Goal: Find contact information: Find contact information

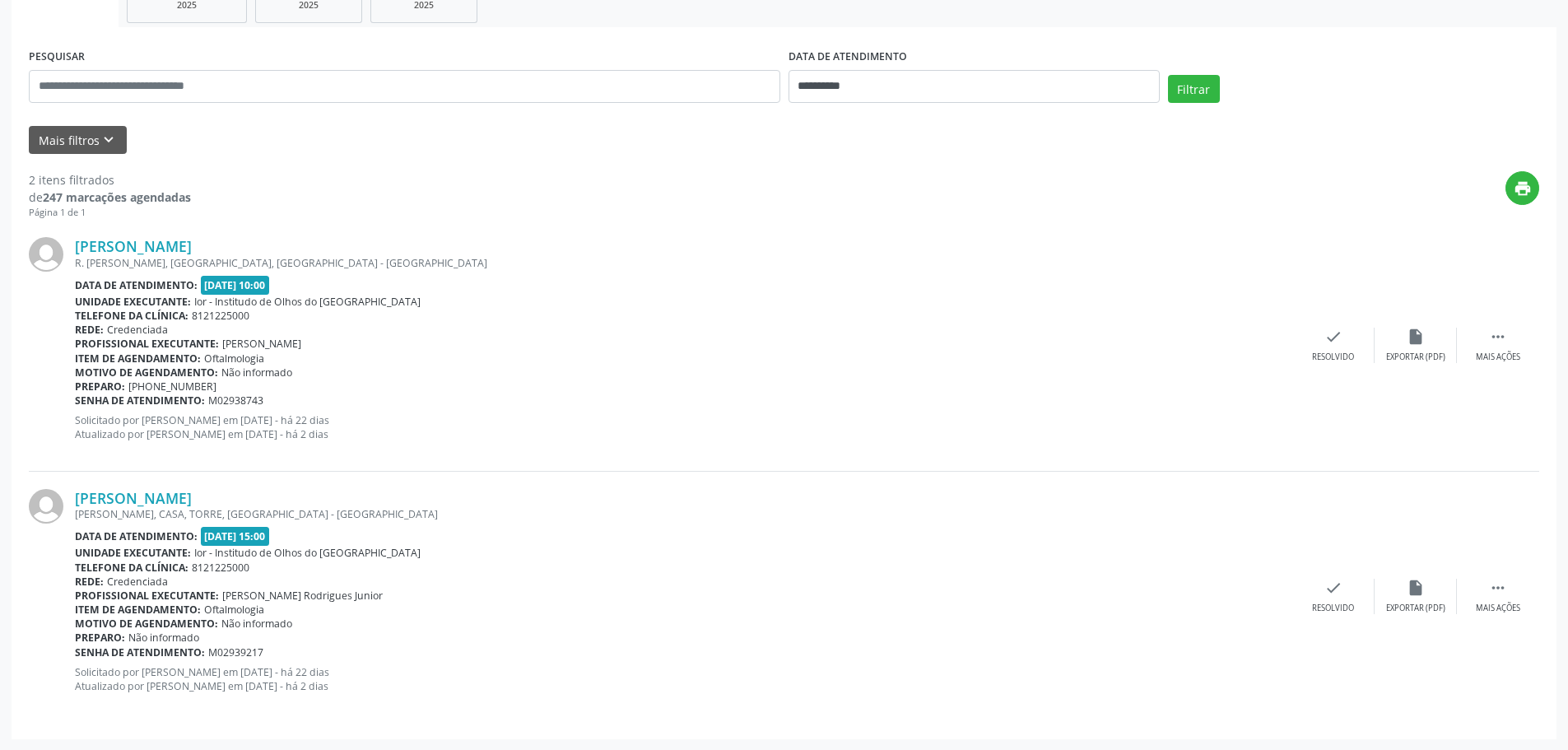
scroll to position [275, 0]
click at [139, 502] on link "[PERSON_NAME]" at bounding box center [133, 497] width 117 height 18
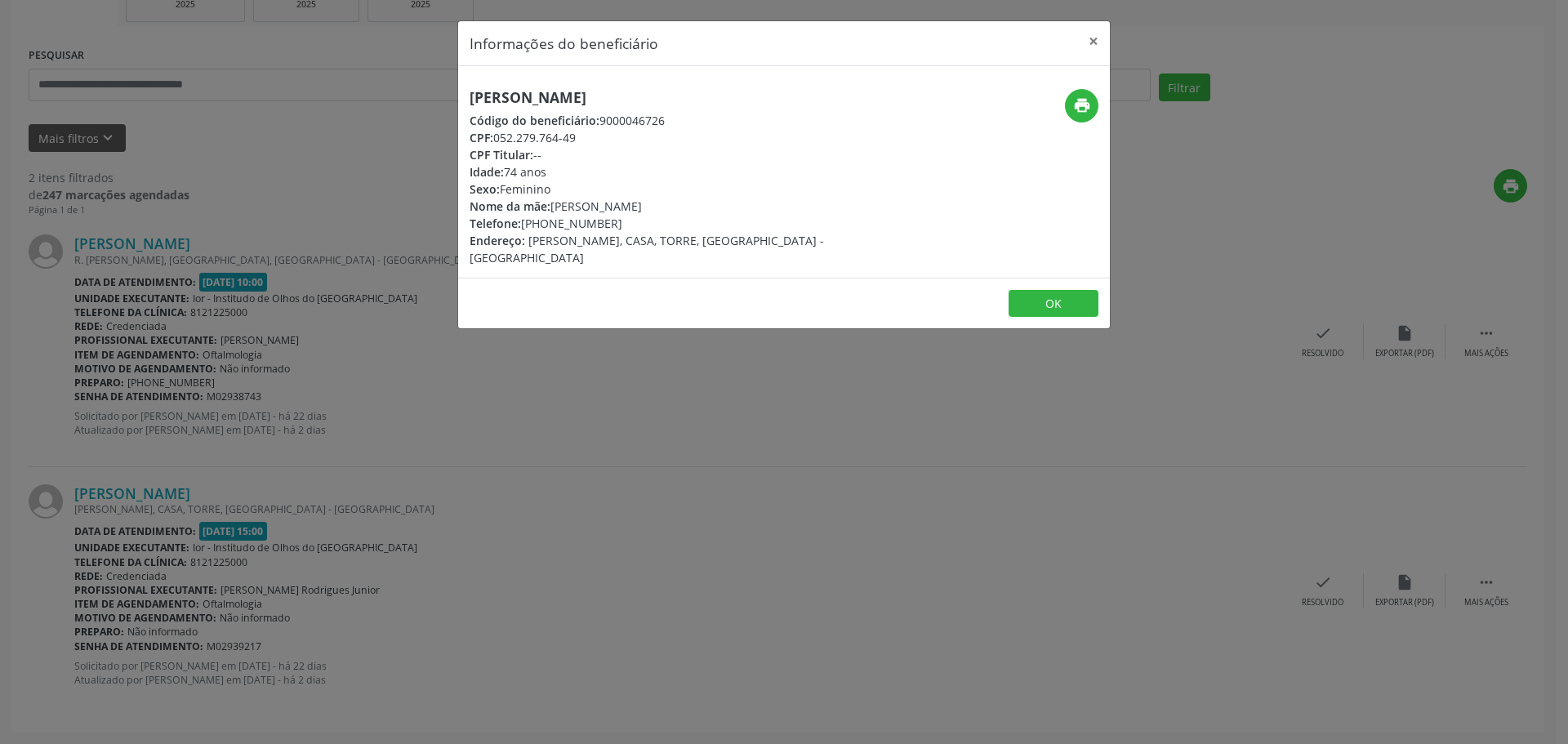
drag, startPoint x: 546, startPoint y: 219, endPoint x: 612, endPoint y: 219, distance: 66.0
click at [612, 219] on div "Telefone: [PHONE_NUMBER]" at bounding box center [674, 223] width 411 height 17
copy div "99122-8873"
click at [1396, 146] on div "Informações do beneficiário × [PERSON_NAME] Código do beneficiário: 9000046726 …" at bounding box center [784, 372] width 1568 height 744
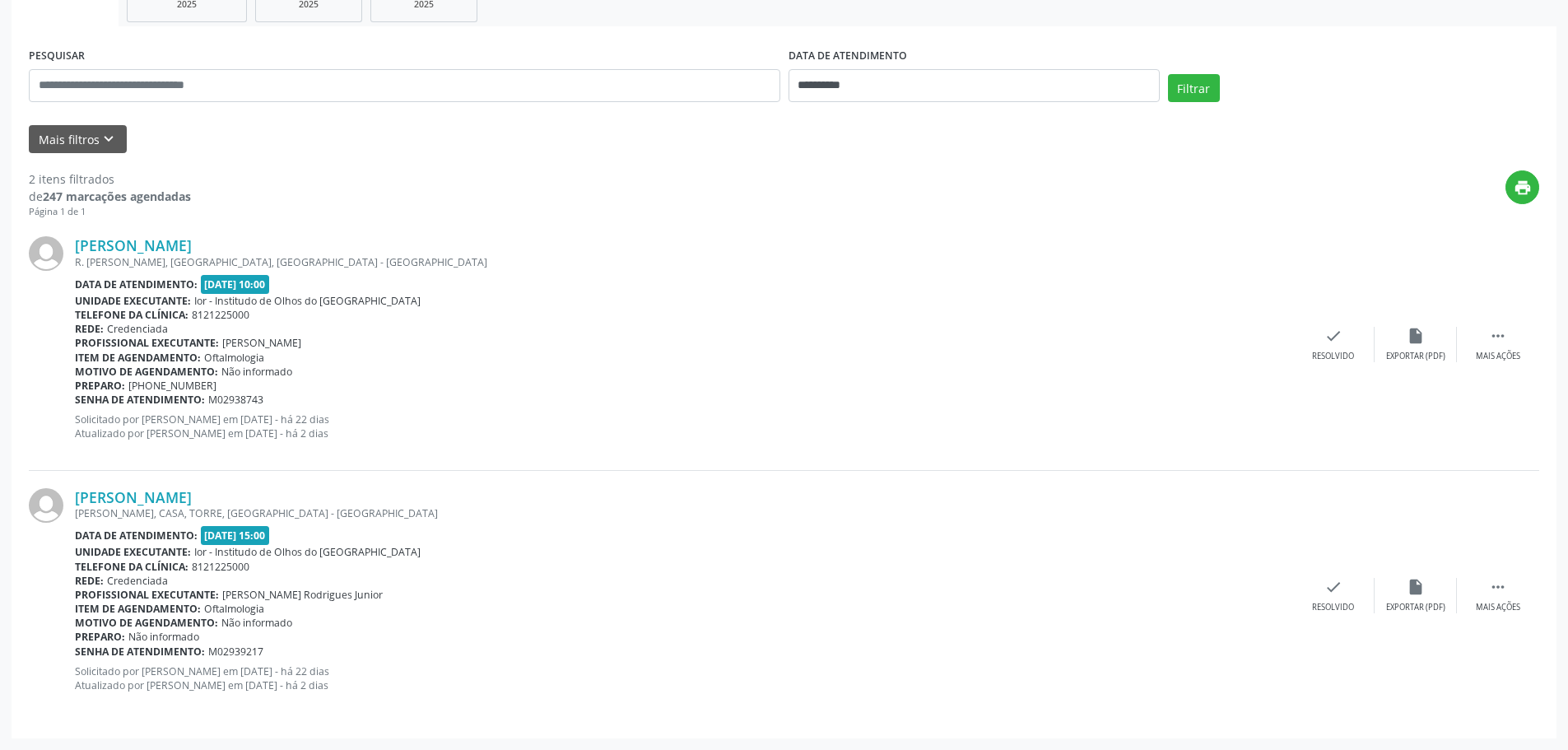
click at [1371, 202] on div "print" at bounding box center [865, 194] width 1349 height 49
